Goal: Task Accomplishment & Management: Manage account settings

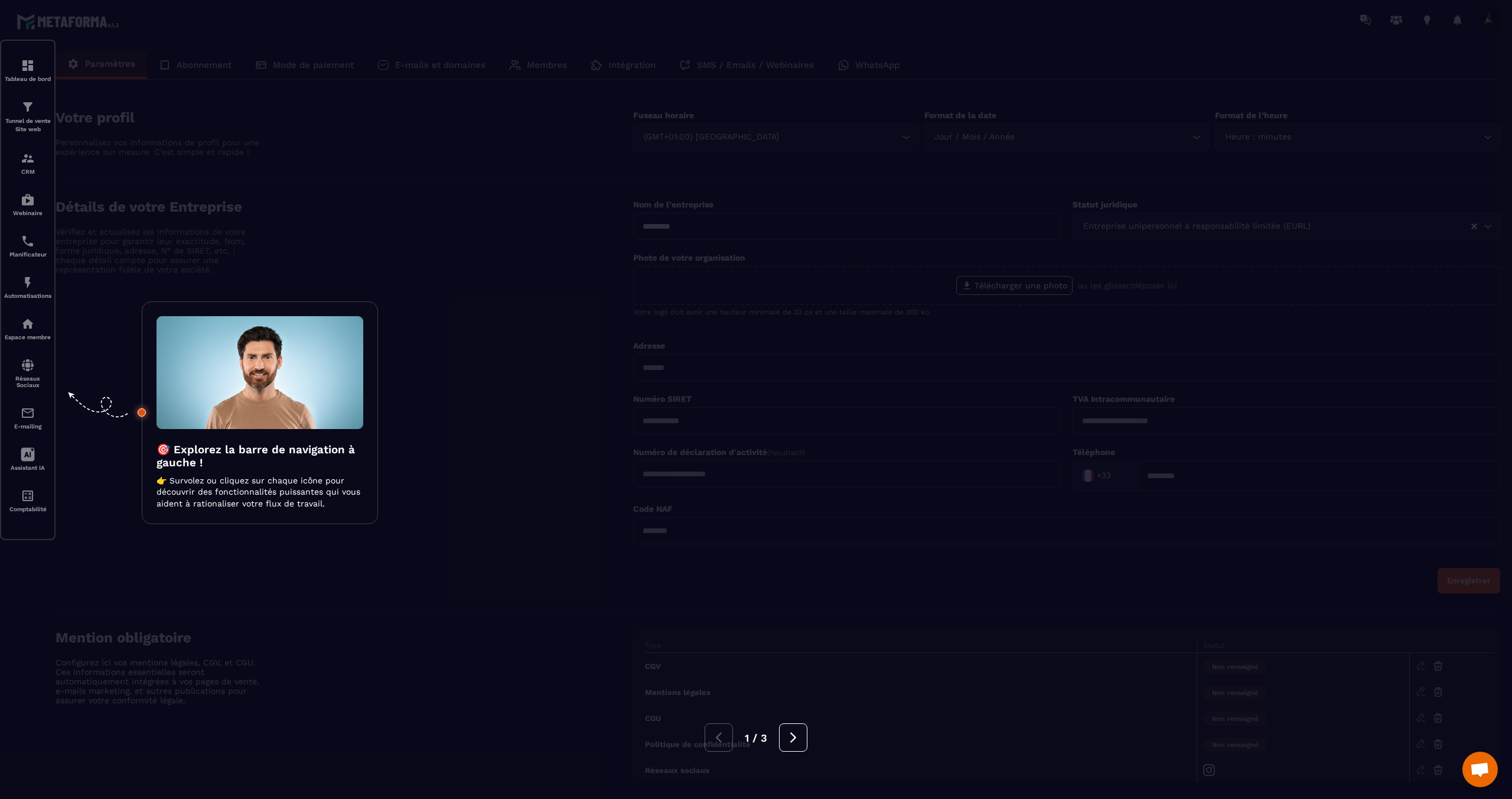
scroll to position [471, 0]
click at [320, 133] on div at bounding box center [756, 400] width 1512 height 799
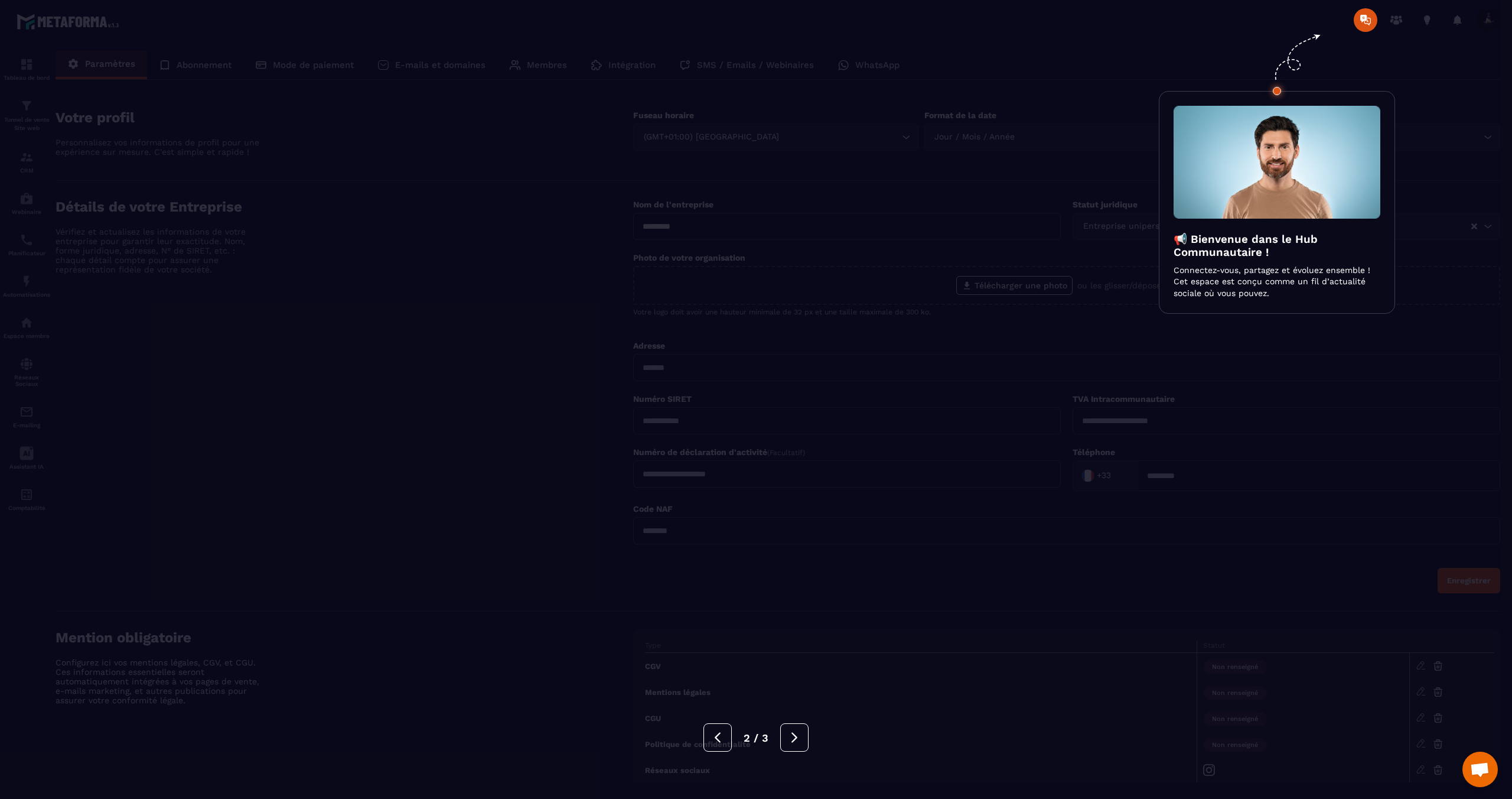
click at [320, 133] on div at bounding box center [756, 400] width 1512 height 799
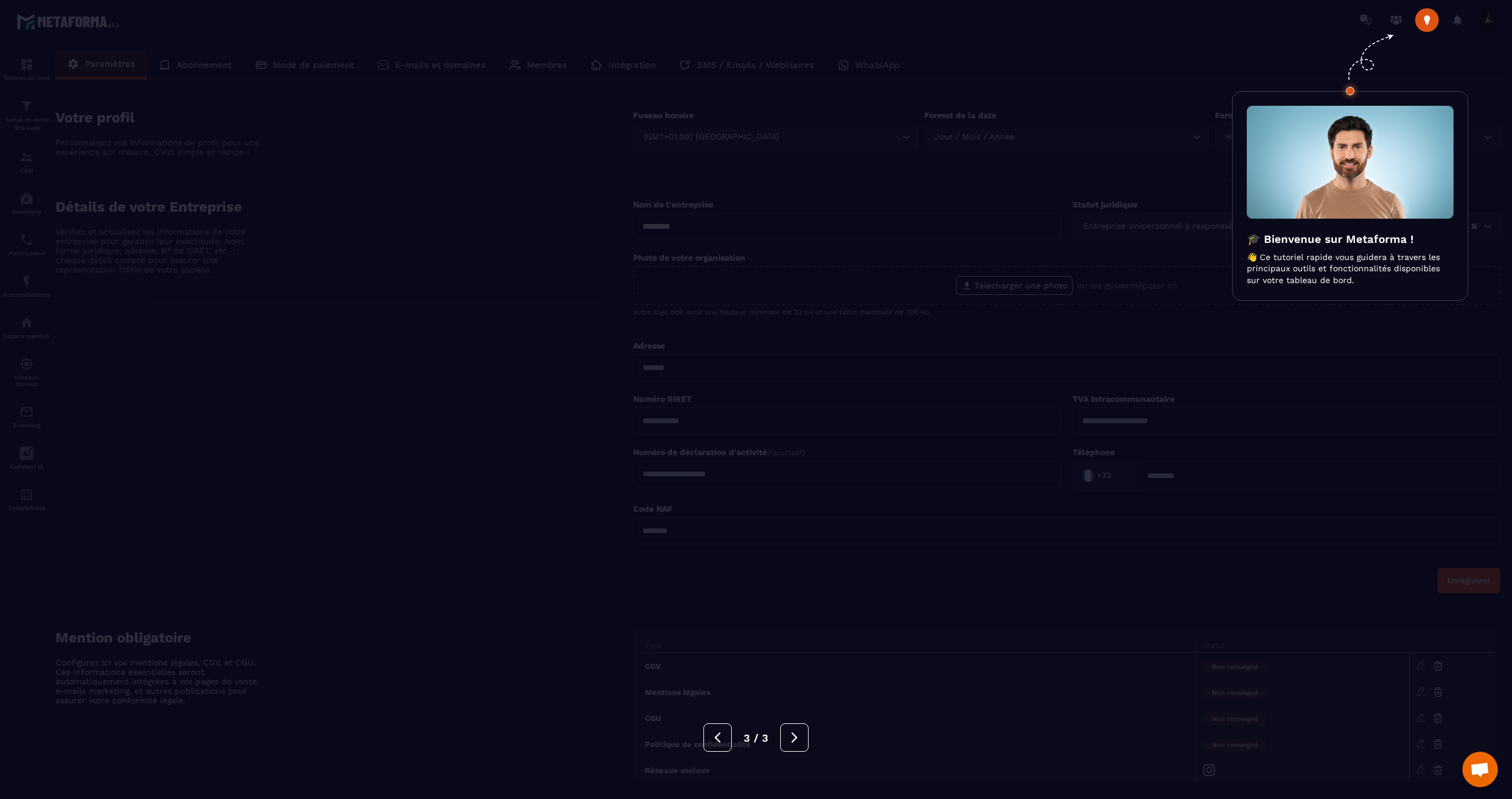
click at [320, 133] on div at bounding box center [756, 400] width 1512 height 799
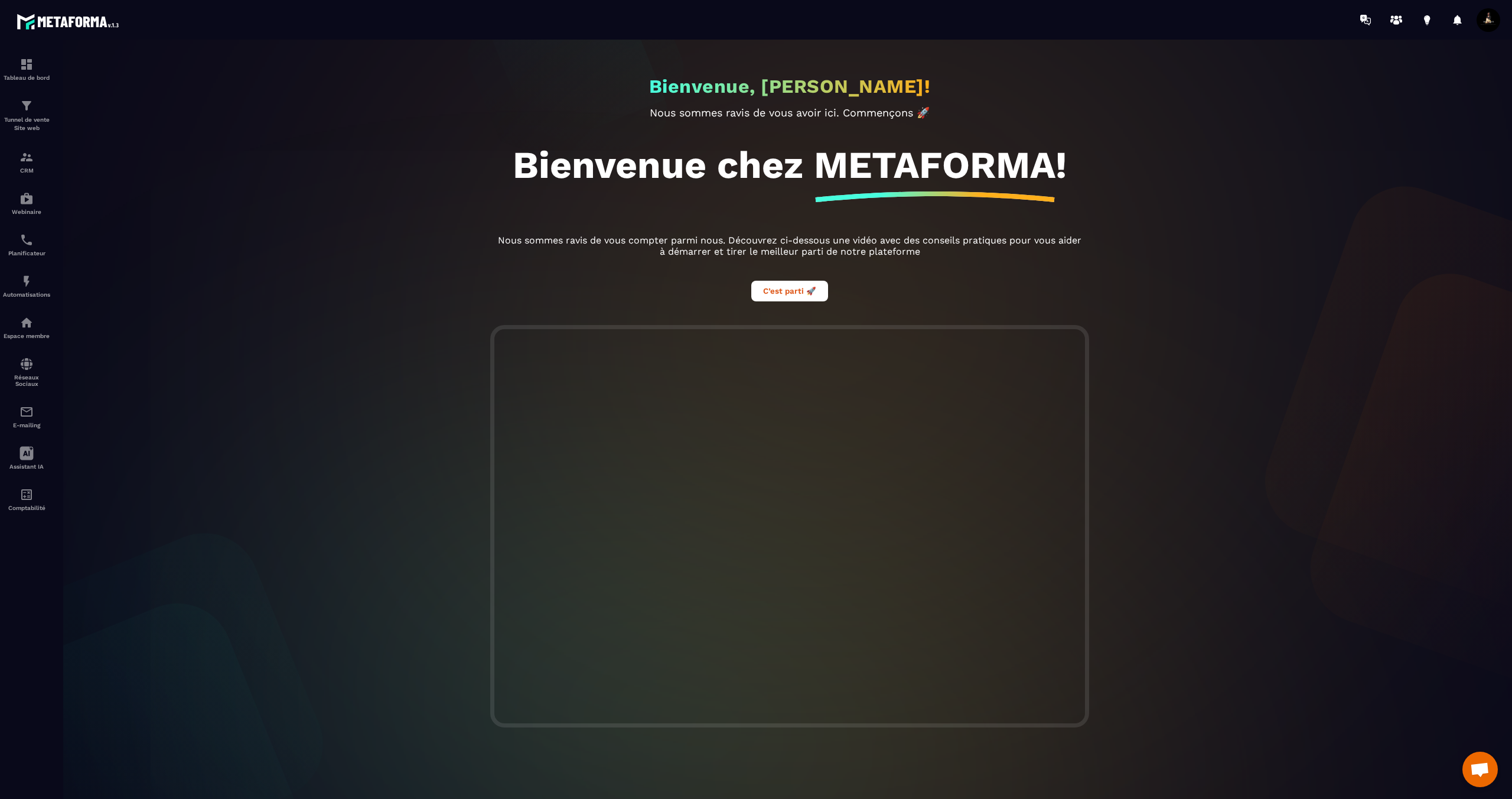
click at [1484, 22] on span at bounding box center [1488, 20] width 24 height 24
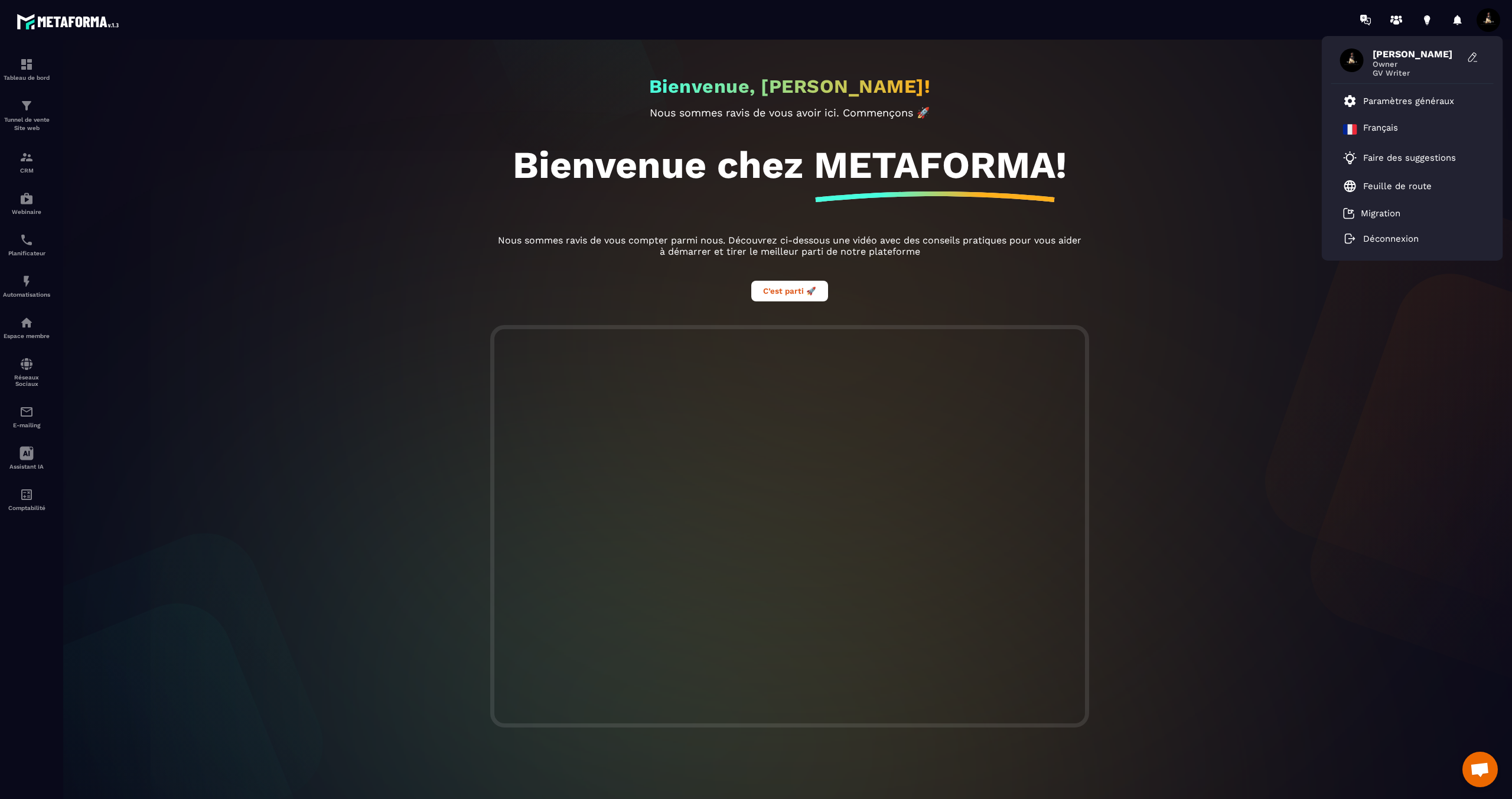
click at [1488, 16] on span at bounding box center [1488, 20] width 24 height 24
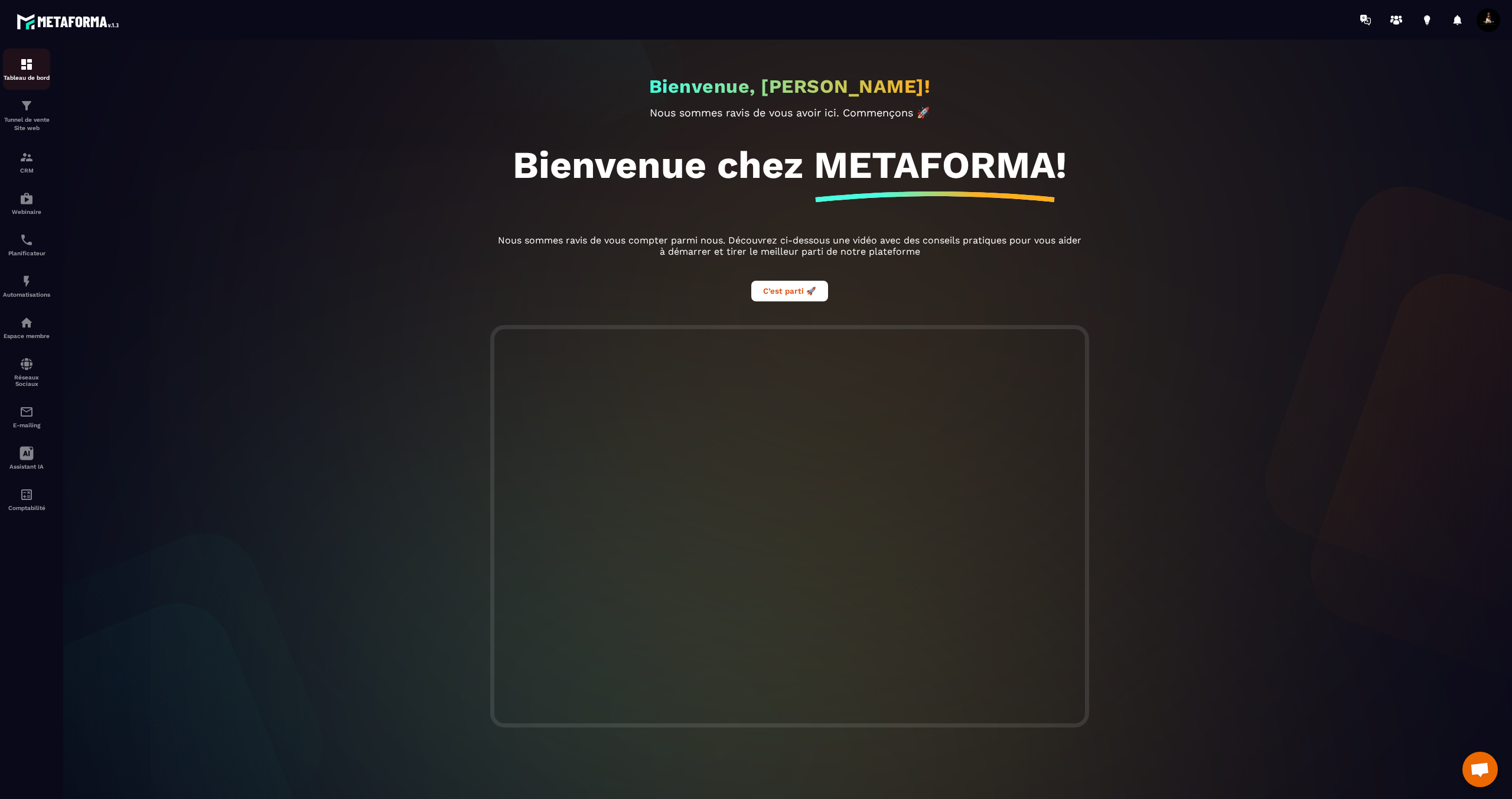
click at [17, 71] on div "Tableau de bord" at bounding box center [26, 69] width 47 height 24
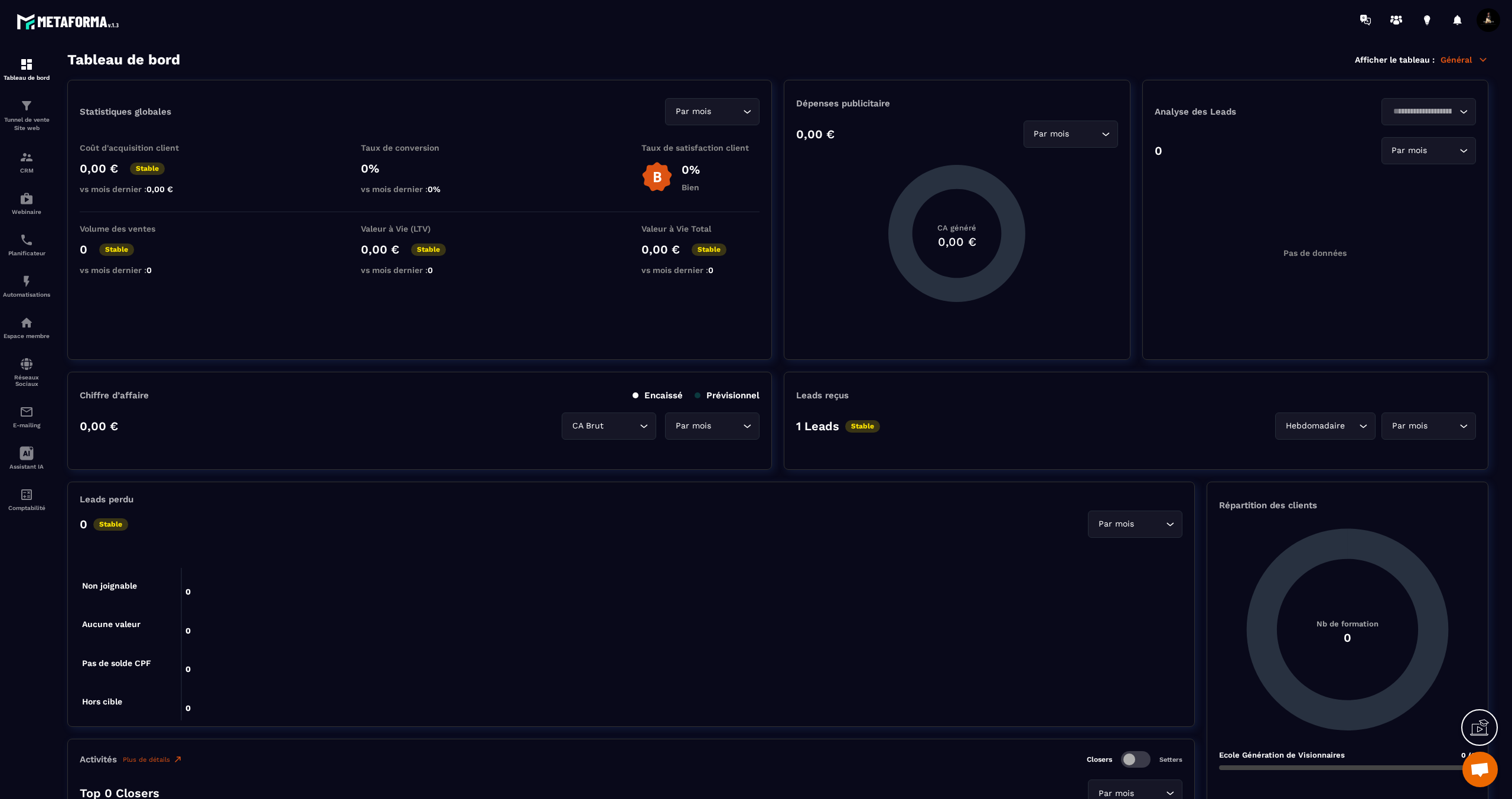
click at [1492, 22] on span at bounding box center [1488, 20] width 24 height 24
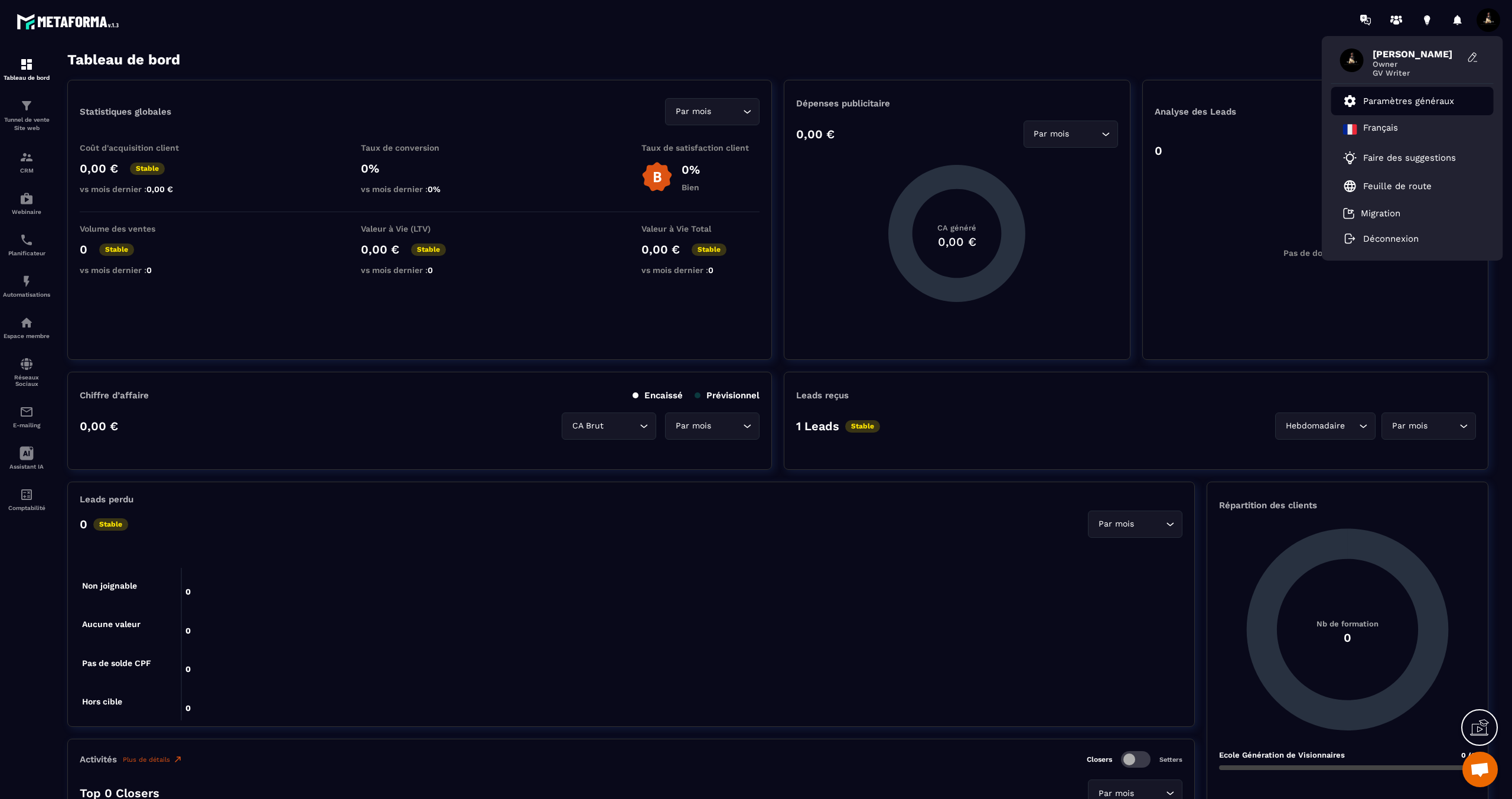
click at [1404, 104] on p "Paramètres généraux" at bounding box center [1408, 101] width 91 height 11
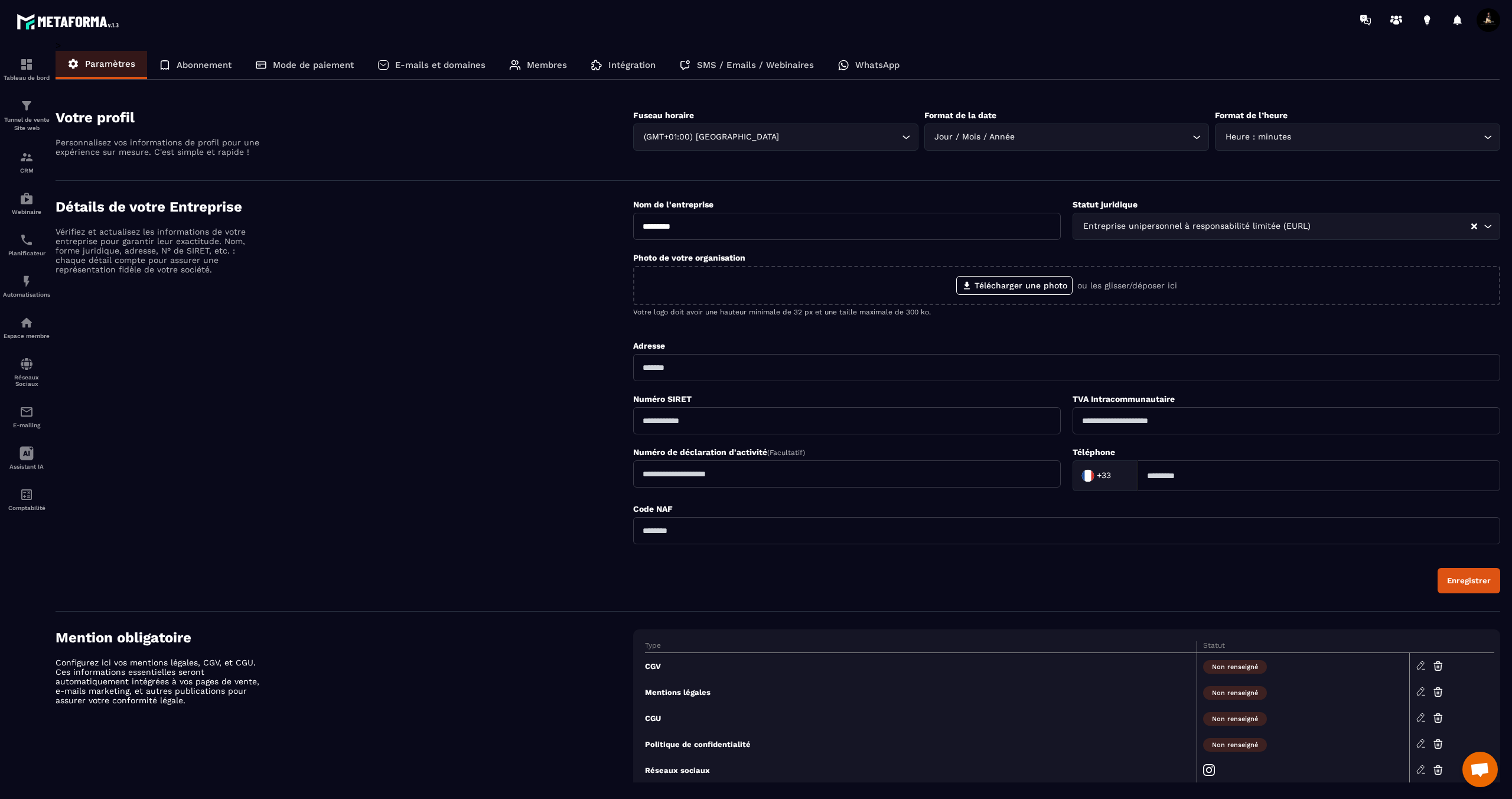
click at [521, 308] on div "Détails de votre Entreprise Vérifiez et actualisez les informations de votre en…" at bounding box center [344, 396] width 578 height 395
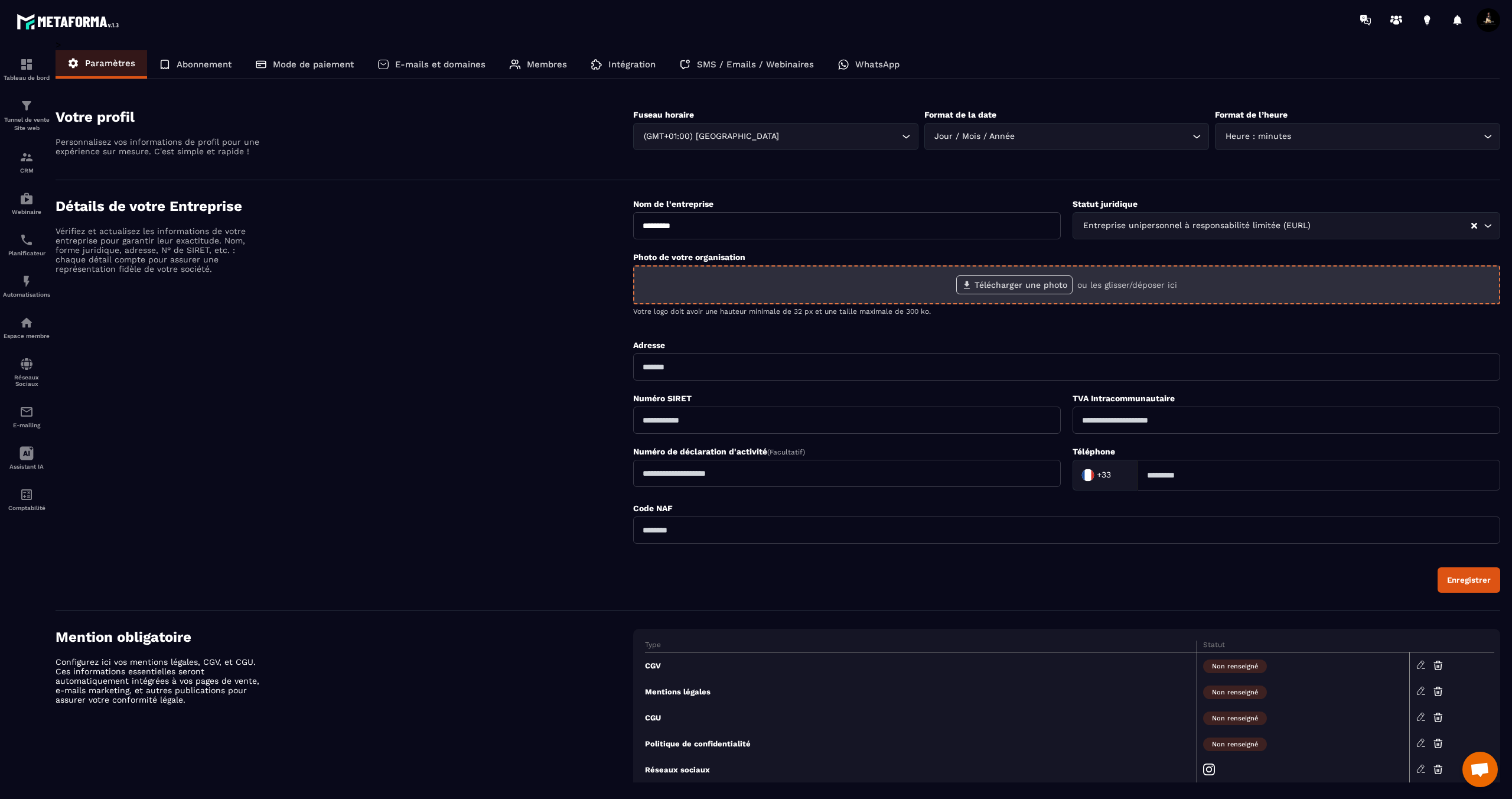
click at [1053, 283] on label "Télécharger une photo" at bounding box center [1014, 284] width 116 height 19
click at [0, 0] on input "Télécharger une photo" at bounding box center [0, 0] width 0 height 0
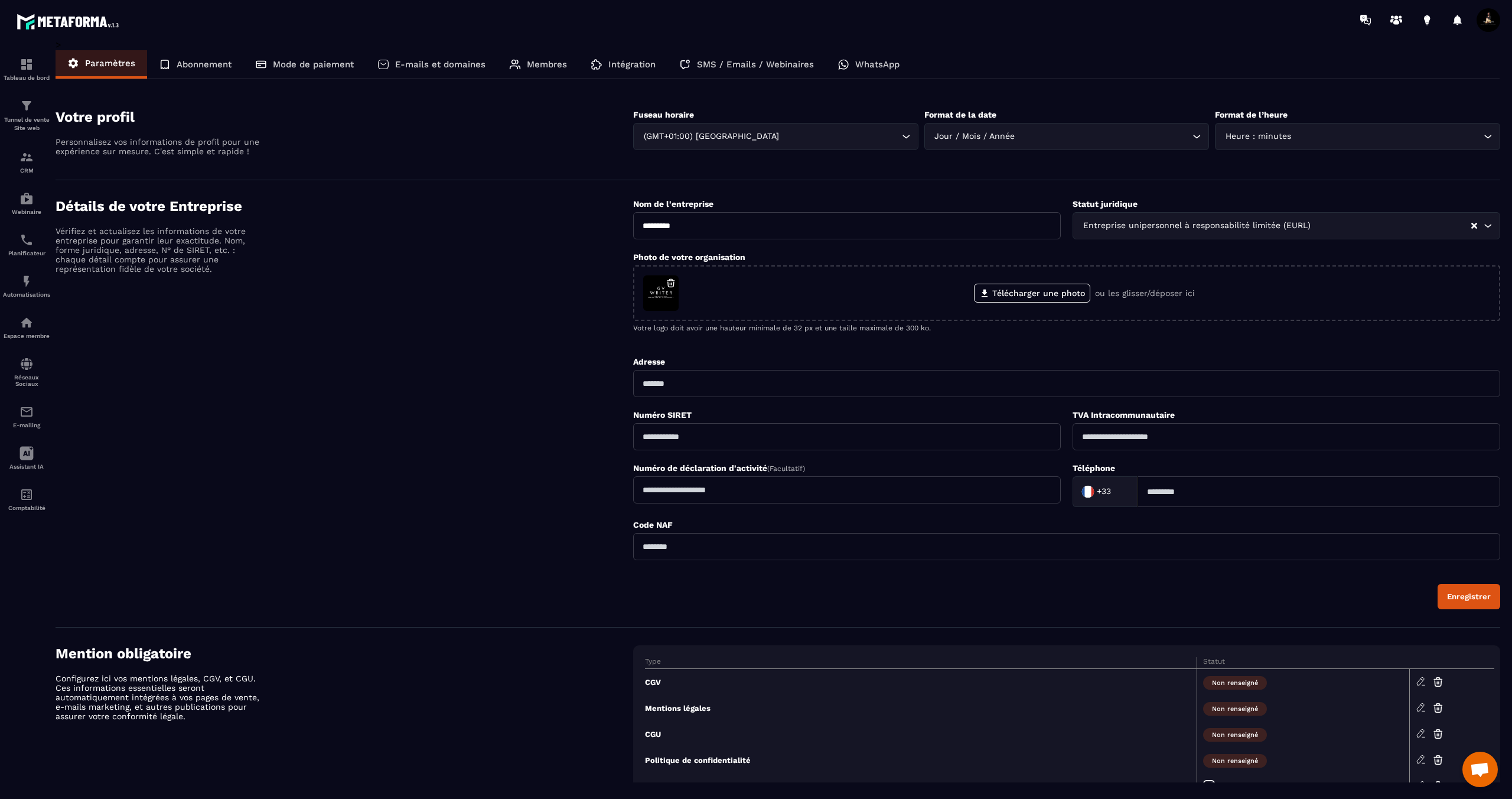
click at [679, 389] on input "text" at bounding box center [1067, 384] width 867 height 28
type input "**********"
click at [724, 439] on input "text" at bounding box center [847, 437] width 428 height 28
paste input "**********"
type input "**********"
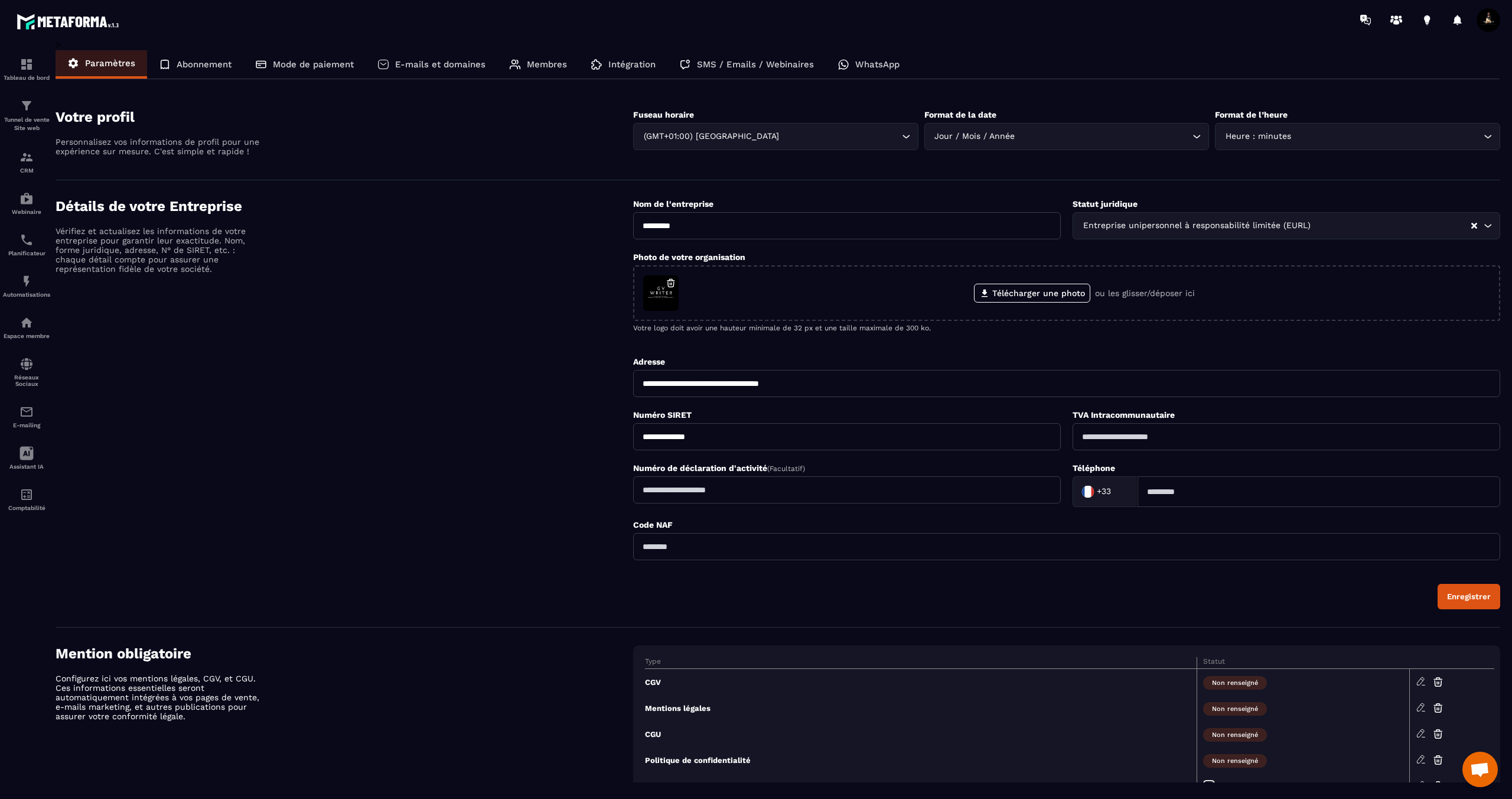
click at [1169, 483] on input at bounding box center [1319, 491] width 363 height 31
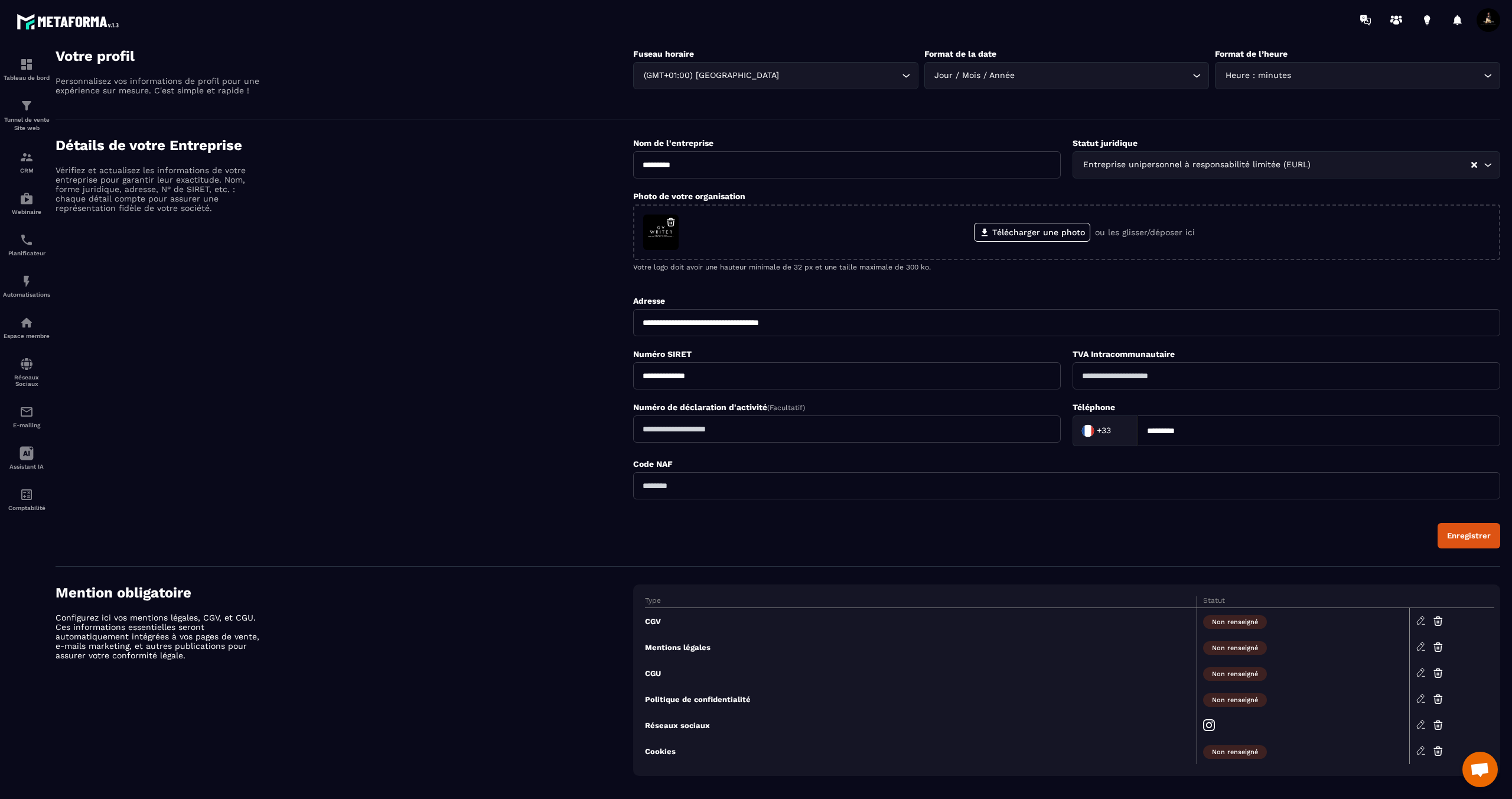
scroll to position [73, 0]
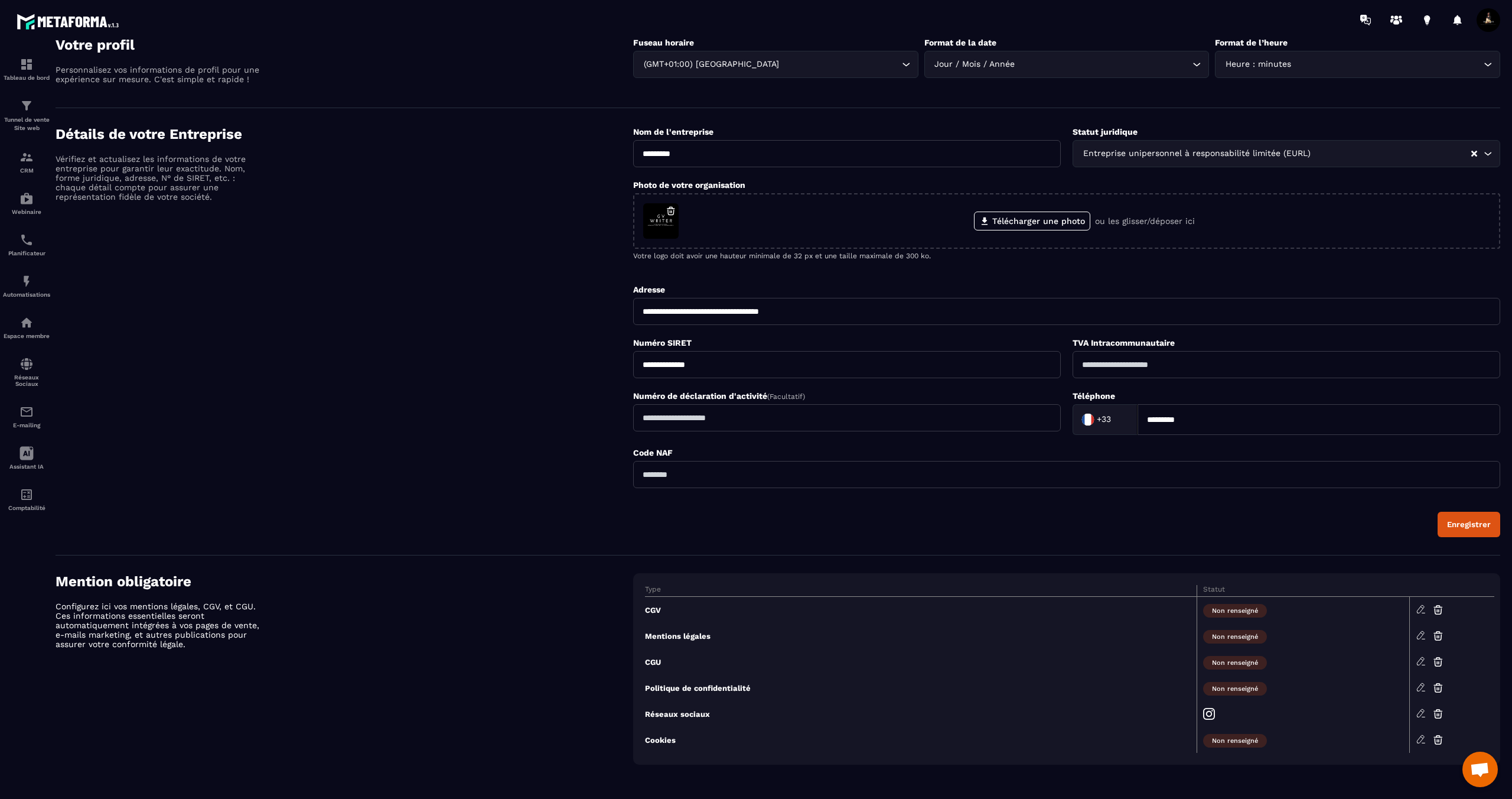
type input "*********"
click at [1454, 518] on button "Enregistrer" at bounding box center [1469, 524] width 63 height 26
